Goal: Task Accomplishment & Management: Manage account settings

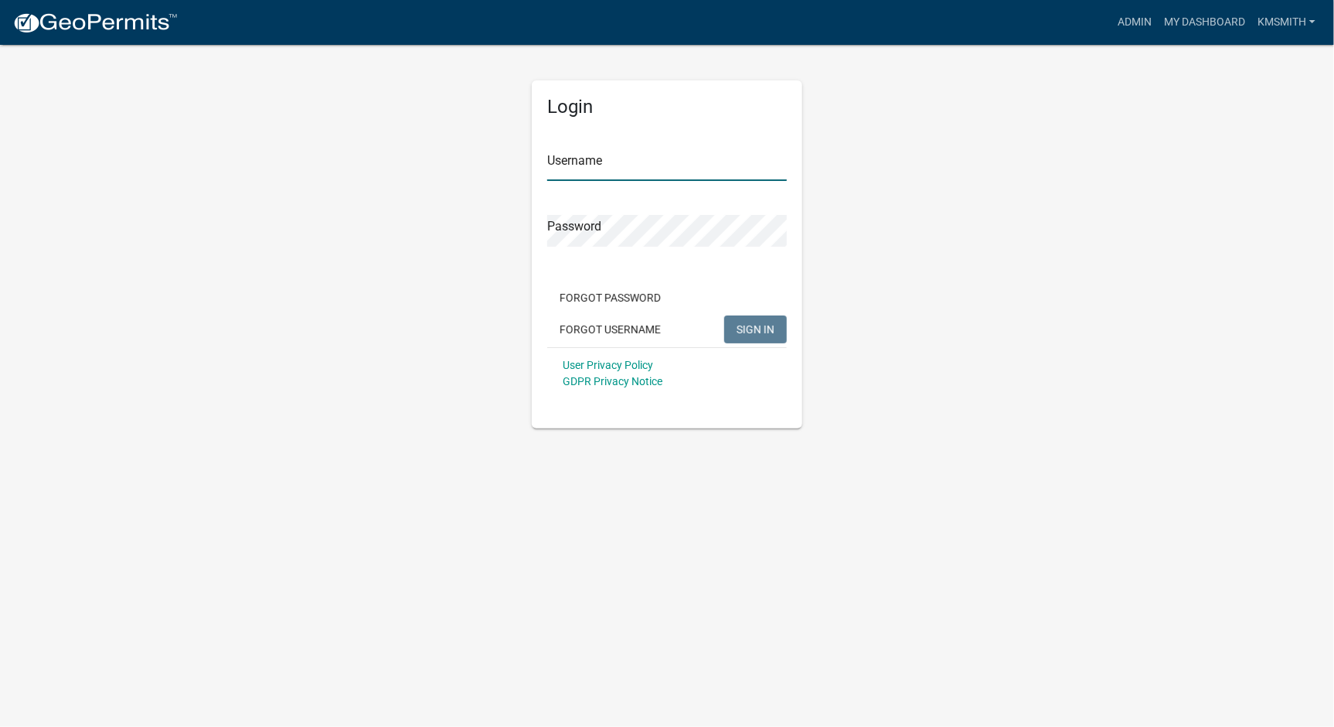
type input "kmsmith"
click at [773, 328] on span "SIGN IN" at bounding box center [756, 328] width 38 height 12
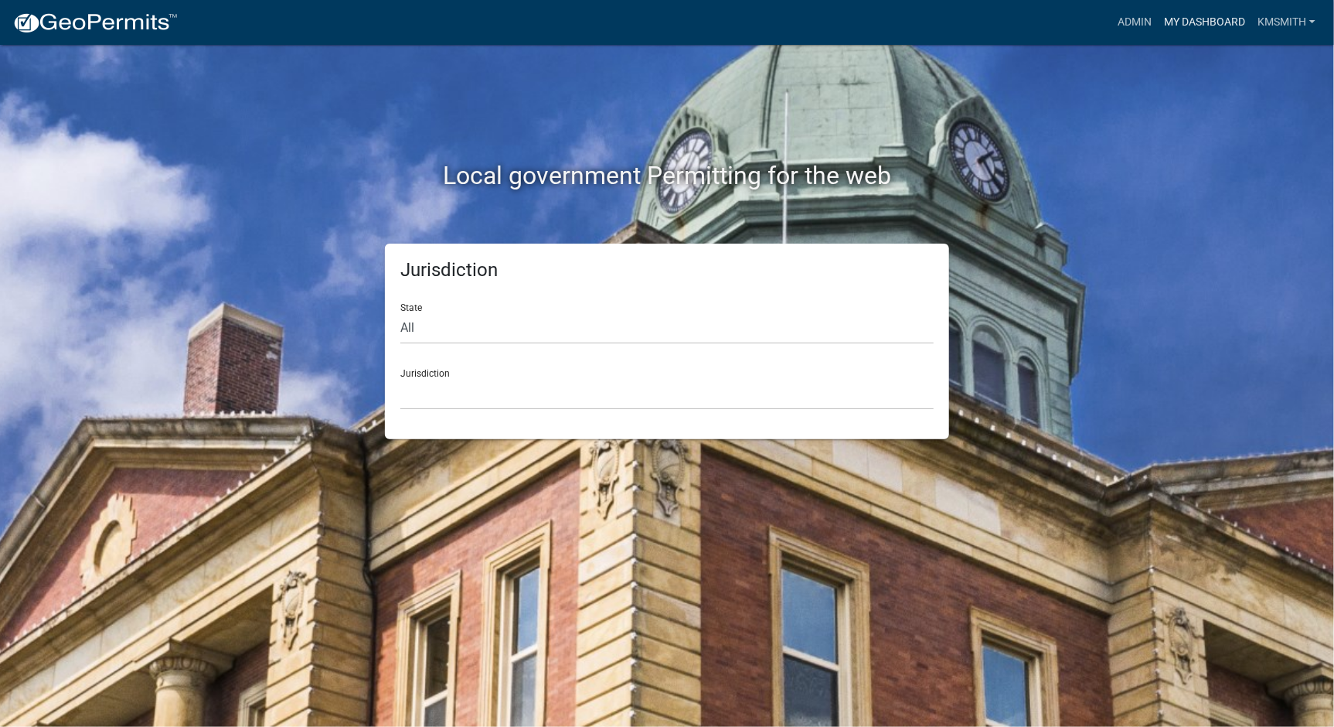
click at [1217, 21] on link "My Dashboard" at bounding box center [1205, 22] width 94 height 29
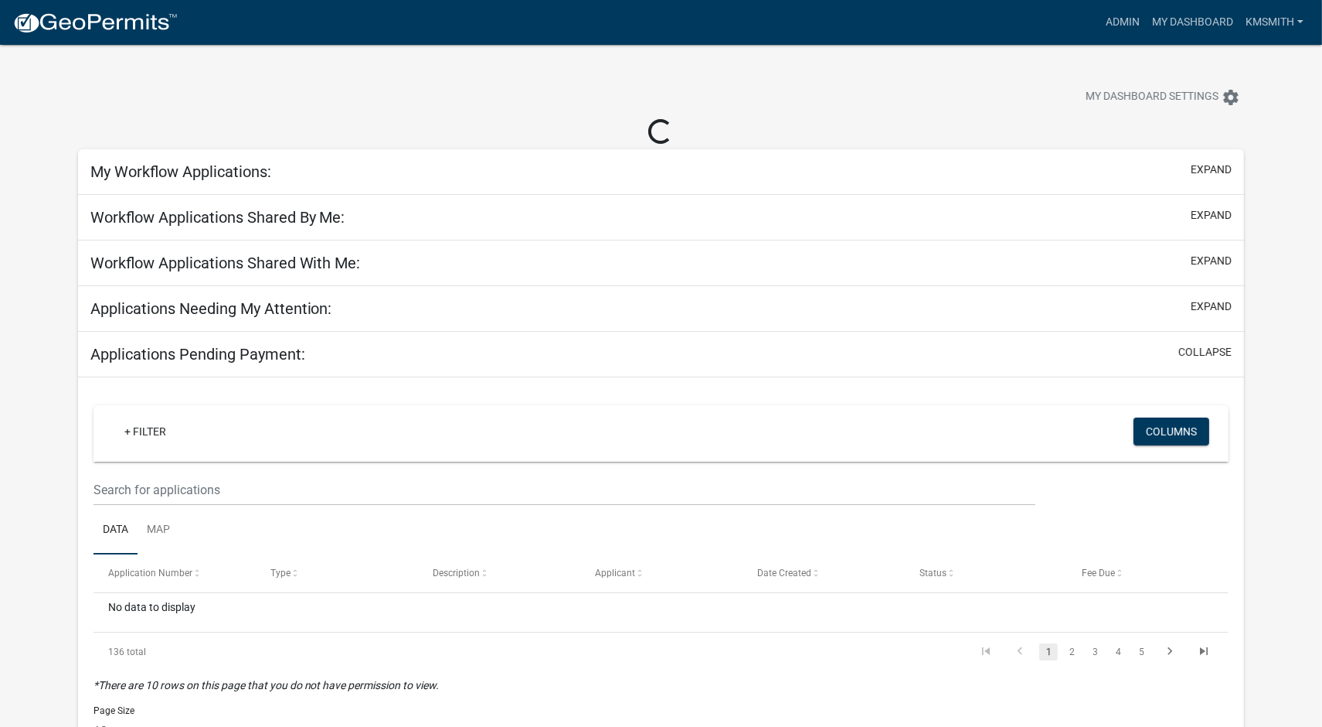
select select "2: 50"
